Goal: Obtain resource: Download file/media

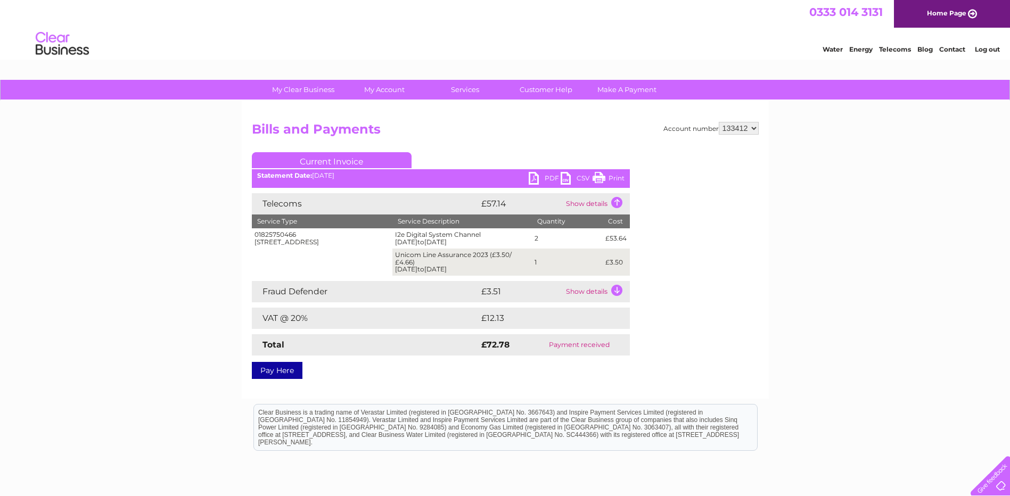
click at [539, 182] on link "PDF" at bounding box center [545, 179] width 32 height 15
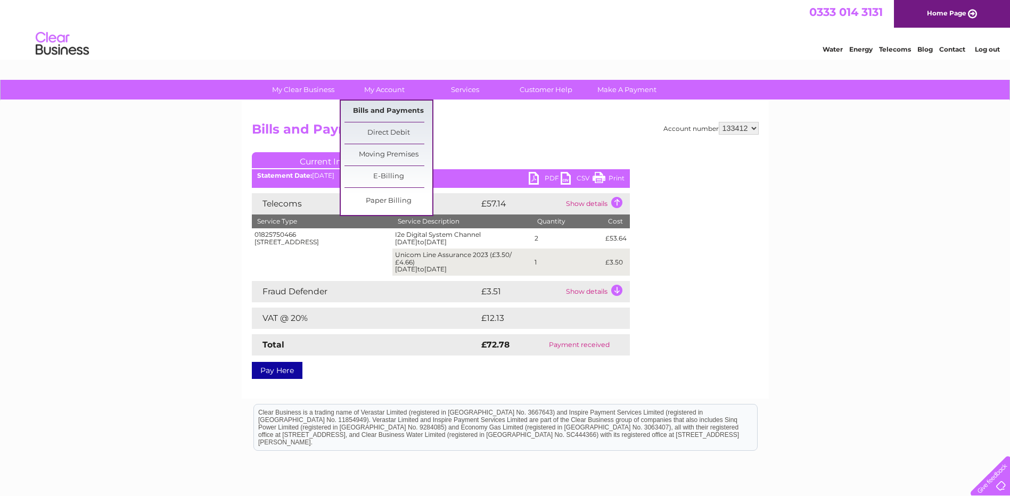
click at [390, 112] on link "Bills and Payments" at bounding box center [389, 111] width 88 height 21
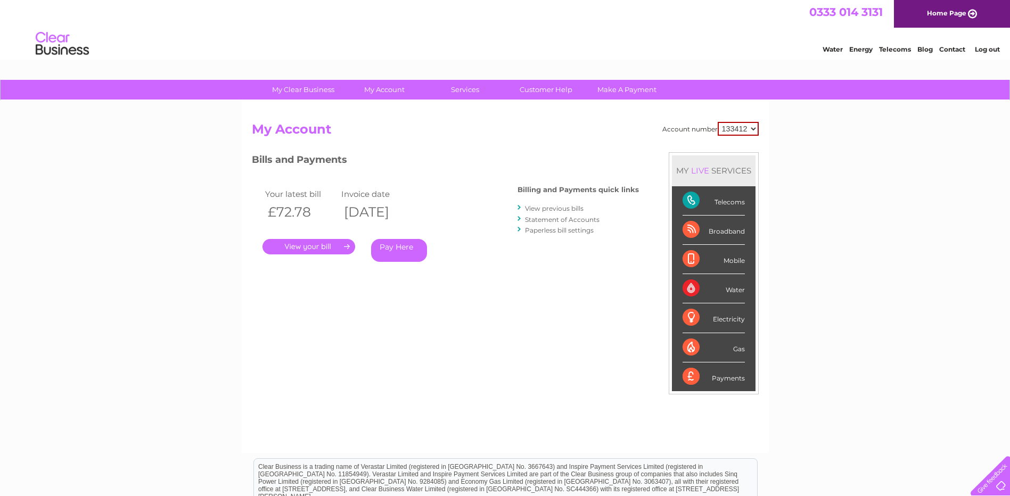
click at [552, 209] on link "View previous bills" at bounding box center [554, 208] width 59 height 8
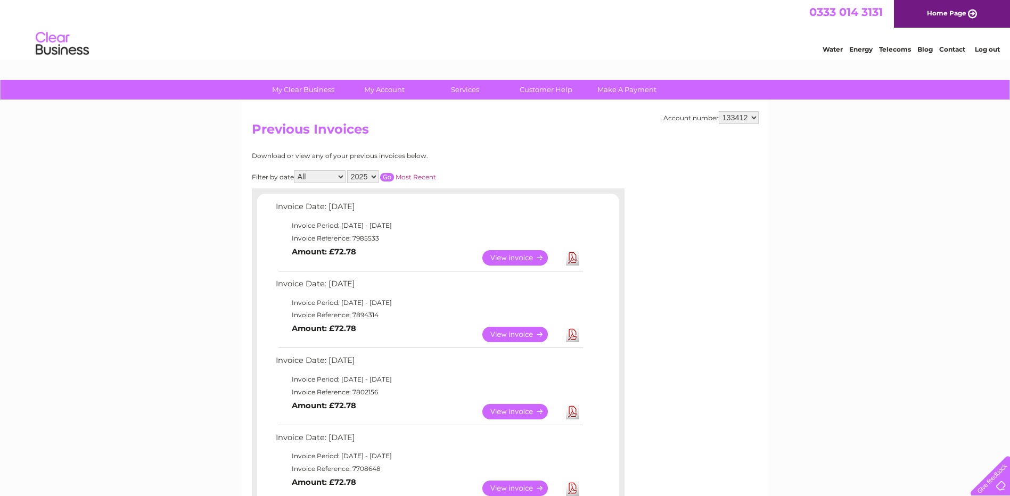
click at [572, 338] on link "Download" at bounding box center [572, 334] width 13 height 15
